Goal: Task Accomplishment & Management: Manage account settings

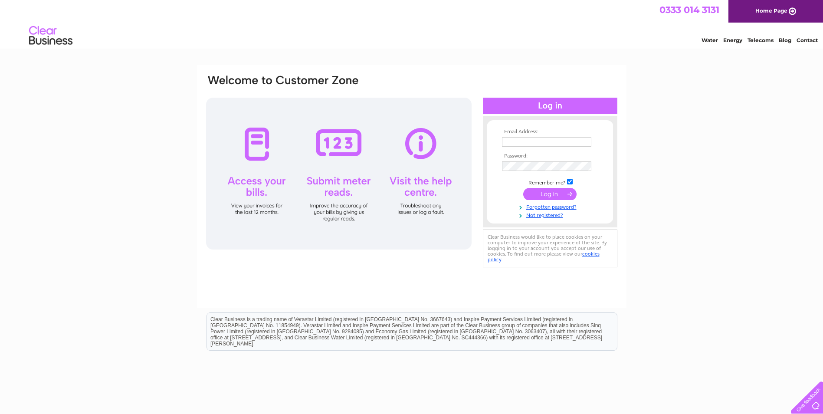
click at [526, 140] on input "text" at bounding box center [546, 142] width 89 height 10
type input "breda.boyle@mavencp.com"
click at [523, 189] on input "submit" at bounding box center [549, 195] width 53 height 12
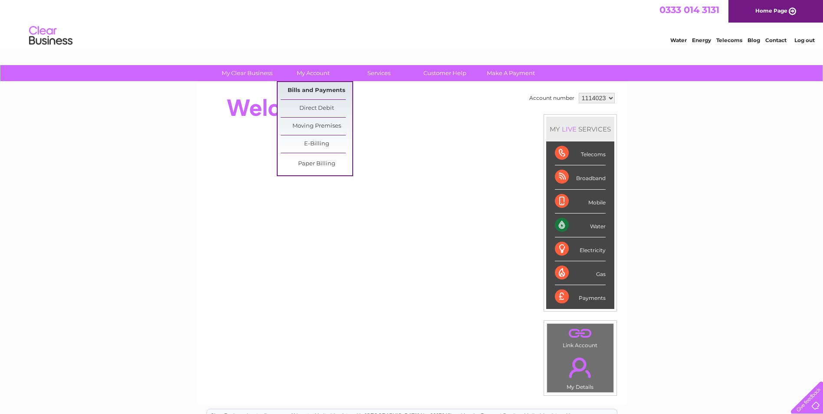
click at [315, 89] on link "Bills and Payments" at bounding box center [317, 90] width 72 height 17
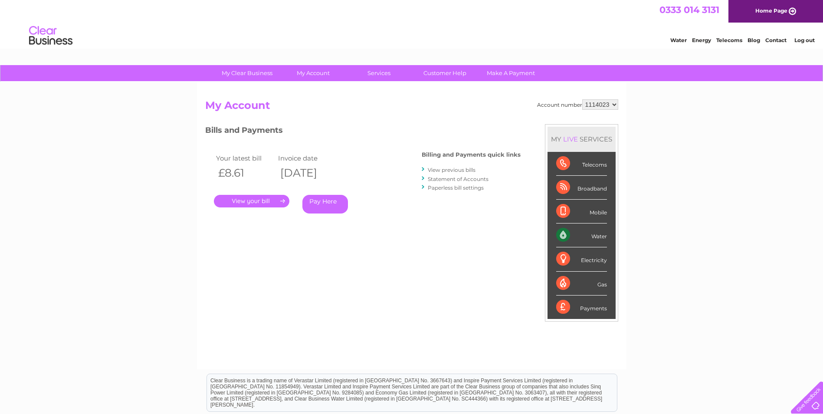
click at [265, 203] on link "." at bounding box center [252, 201] width 76 height 13
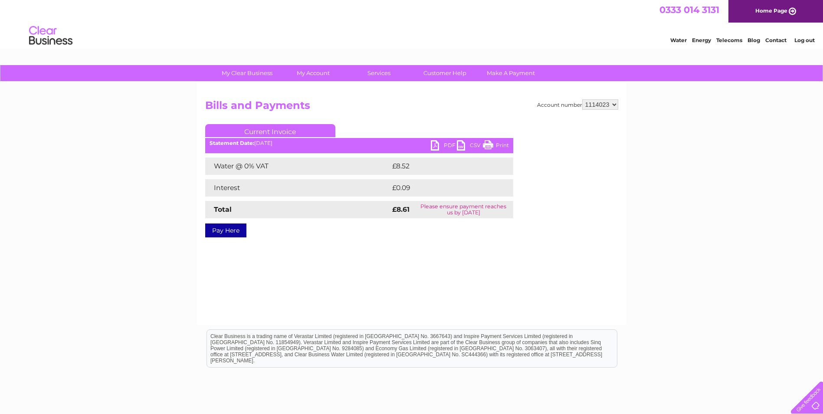
click at [436, 145] on link "PDF" at bounding box center [444, 146] width 26 height 13
drag, startPoint x: 811, startPoint y: 38, endPoint x: 746, endPoint y: 41, distance: 64.7
click at [811, 38] on link "Log out" at bounding box center [805, 40] width 20 height 7
